Goal: Task Accomplishment & Management: Manage account settings

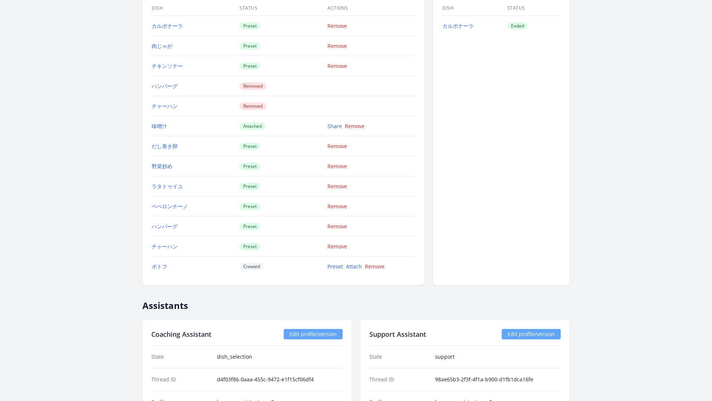
scroll to position [1070, 0]
